Goal: Browse casually: Explore the website without a specific task or goal

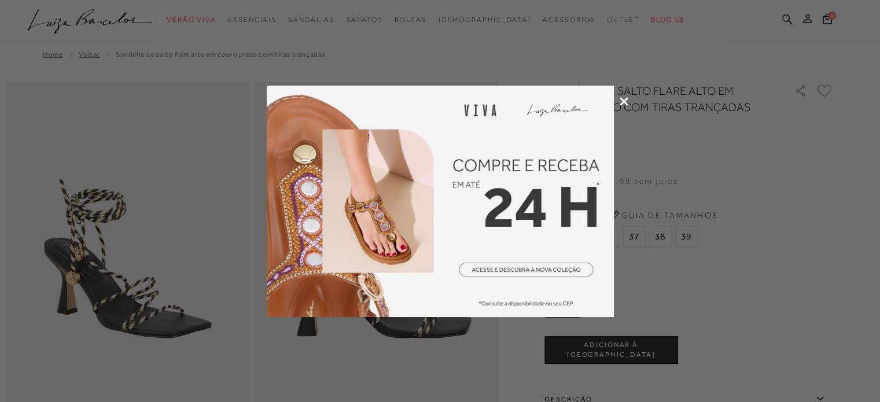
click at [618, 98] on div at bounding box center [440, 201] width 880 height 402
click at [623, 99] on icon at bounding box center [623, 101] width 9 height 9
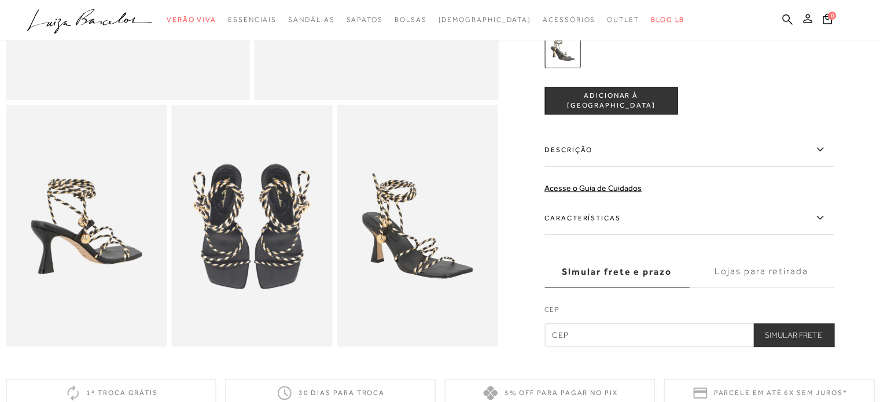
scroll to position [405, 0]
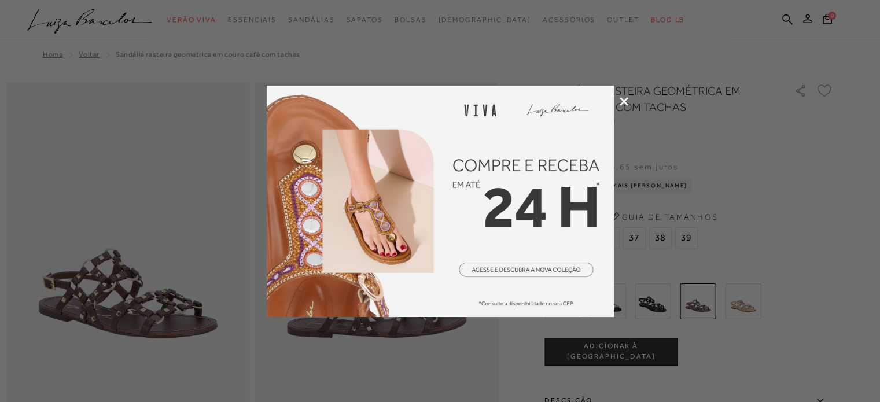
click at [626, 98] on icon at bounding box center [623, 101] width 9 height 9
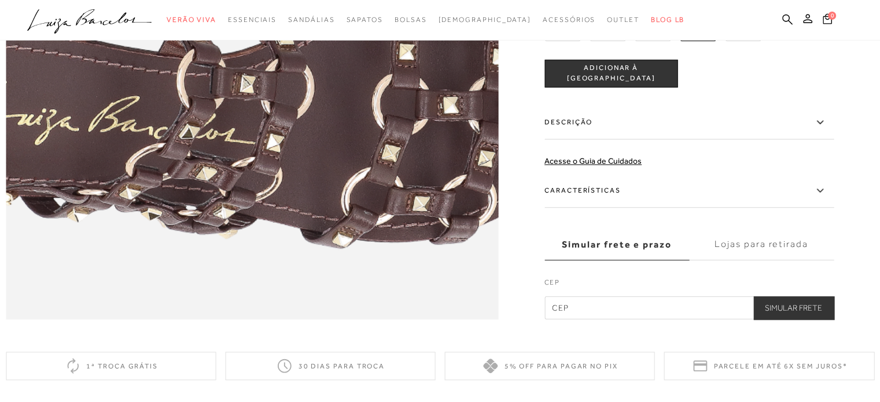
scroll to position [1272, 0]
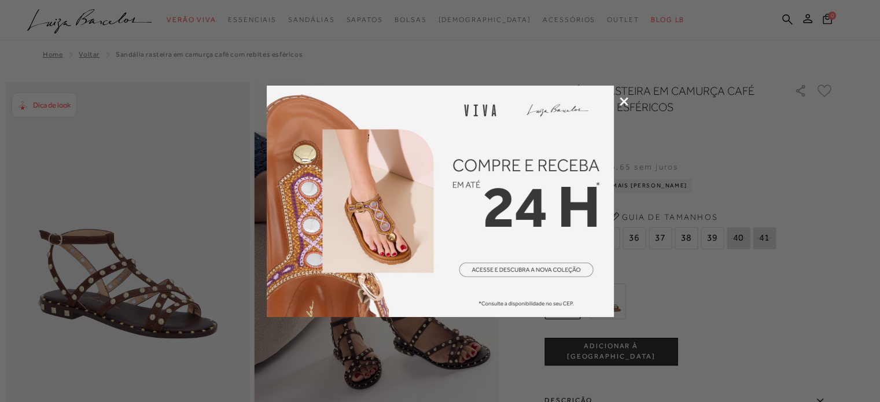
click at [622, 102] on icon at bounding box center [623, 101] width 9 height 9
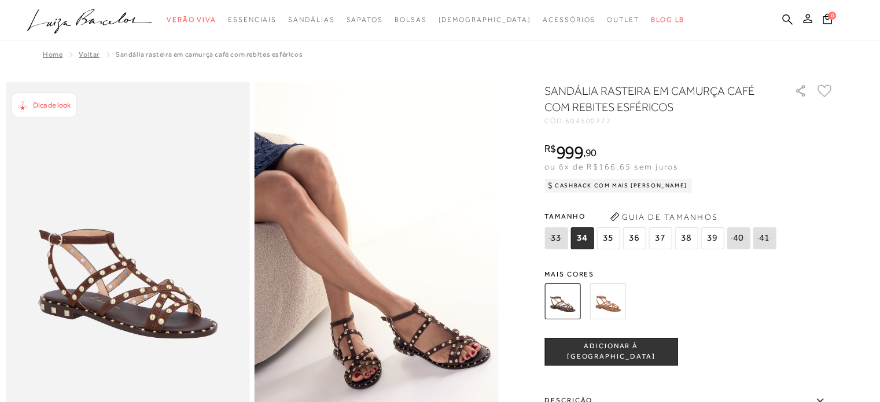
click at [422, 346] on img at bounding box center [376, 265] width 244 height 366
